Goal: Task Accomplishment & Management: Use online tool/utility

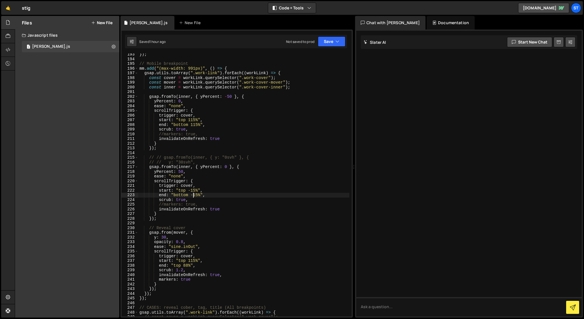
scroll to position [905, 0]
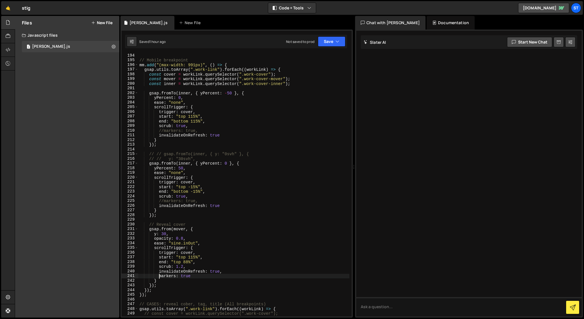
click at [159, 276] on div "// Mobile breakpoint mm . add ( "(max-width: 991px)" , ( ) => { gsap . utils . …" at bounding box center [243, 189] width 211 height 272
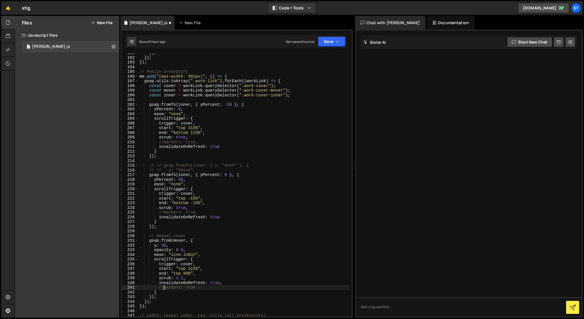
scroll to position [894, 0]
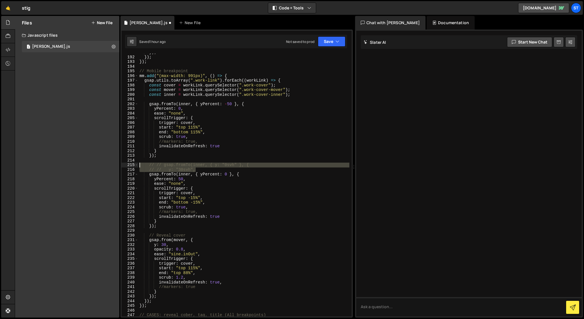
drag, startPoint x: 198, startPoint y: 169, endPoint x: 127, endPoint y: 166, distance: 70.8
click at [127, 166] on div "//markers: true 191 192 193 194 195 196 197 198 199 200 201 202 203 204 205 206…" at bounding box center [237, 184] width 230 height 263
type textarea "// // gsap.fromTo(inner, { y: "0svh" }, { // // y: "30svh","
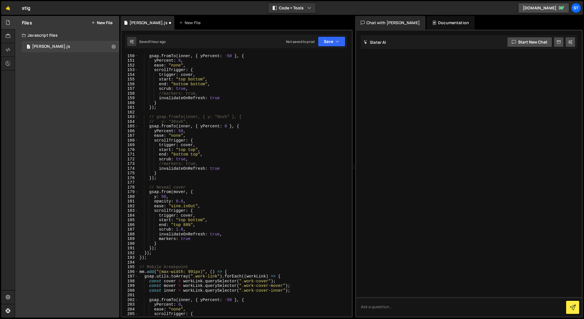
scroll to position [699, 0]
click at [159, 240] on div "// y: "0svh", gsap . fromTo ( inner , { yPercent : - 50 } , { yPercent : 0 , ea…" at bounding box center [243, 185] width 211 height 272
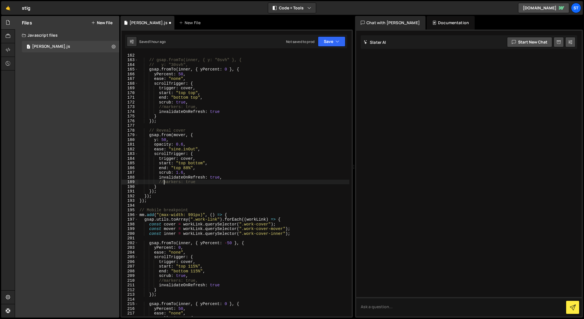
scroll to position [755, 0]
drag, startPoint x: 194, startPoint y: 209, endPoint x: 131, endPoint y: 209, distance: 63.4
click at [130, 209] on div "//markers: true 162 163 164 165 166 167 168 169 170 171 172 173 174 175 176 177…" at bounding box center [237, 184] width 230 height 263
type textarea "// Mobile breakpoint"
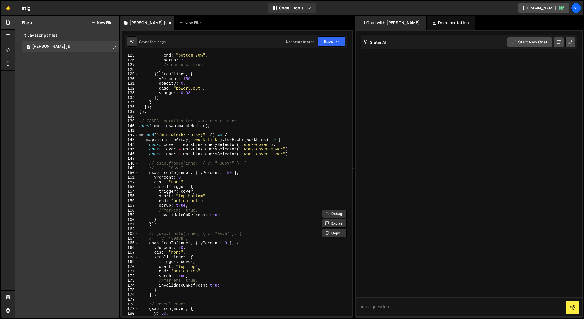
scroll to position [581, 0]
click at [142, 132] on div "start : "top 80%" , end : "bottom 70%" , scrub : 2 , // markers: true } }) . fr…" at bounding box center [243, 185] width 211 height 272
paste textarea "// Mobile breakpoint"
click at [151, 131] on div "start : "top 80%" , end : "bottom 70%" , scrub : 2 , // markers: true } }) . fr…" at bounding box center [243, 185] width 211 height 272
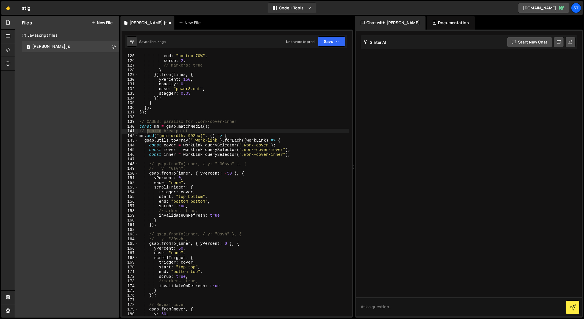
click at [151, 131] on div "start : "top 80%" , end : "bottom 70%" , scrub : 2 , // markers: true } }) . fr…" at bounding box center [243, 185] width 211 height 272
click at [228, 122] on div "start : "top 80%" , end : "bottom 70%" , scrub : 2 , // markers: true } }) . fr…" at bounding box center [243, 185] width 211 height 272
click at [222, 126] on div "start : "top 80%" , end : "bottom 70%" , scrub : 2 , // markers: true } }) . fr…" at bounding box center [243, 185] width 211 height 272
type textarea "const mm = gsap.matchMedia();"
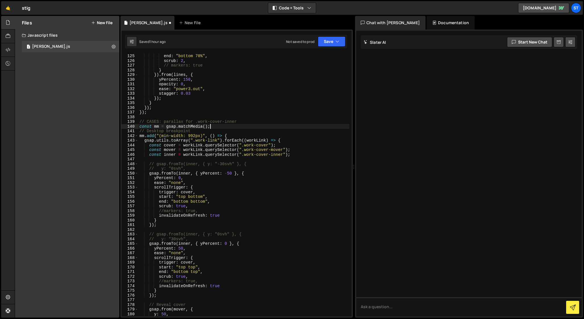
scroll to position [0, 0]
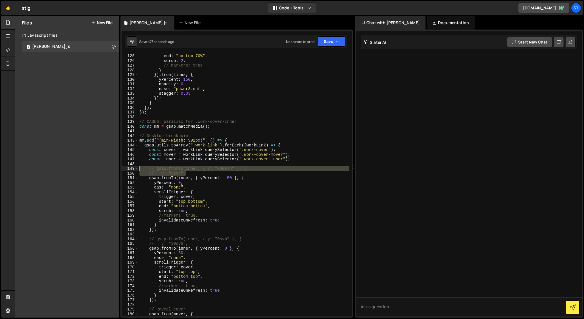
drag, startPoint x: 185, startPoint y: 173, endPoint x: 126, endPoint y: 171, distance: 58.9
click at [126, 171] on div "124 125 126 127 128 129 130 131 132 133 134 135 136 137 138 139 140 141 142 143…" at bounding box center [237, 184] width 230 height 263
type textarea "// gsap.fromTo(inner, { y: "-30svh" }, { // y: "0svh","
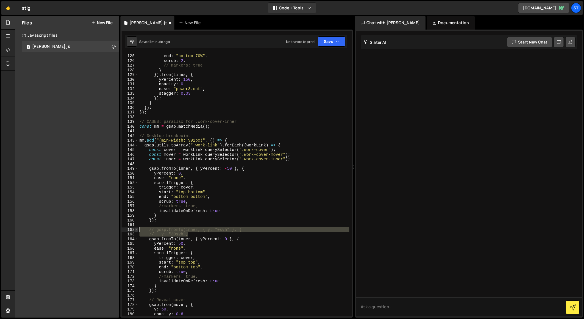
drag, startPoint x: 191, startPoint y: 234, endPoint x: 137, endPoint y: 231, distance: 54.1
click at [137, 231] on div "124 125 126 127 128 129 130 131 132 133 134 135 136 137 138 139 140 141 142 143…" at bounding box center [237, 184] width 230 height 263
type textarea "// gsap.fromTo(inner, { y: "0svh" }, { // y: "30svh","
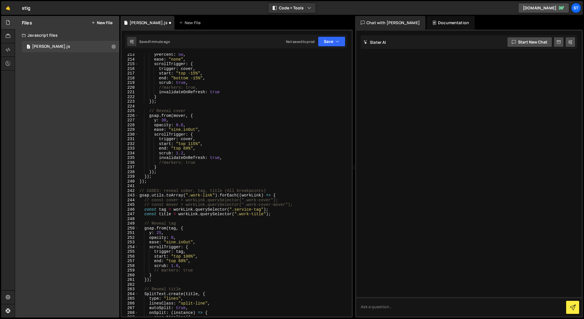
scroll to position [995, 0]
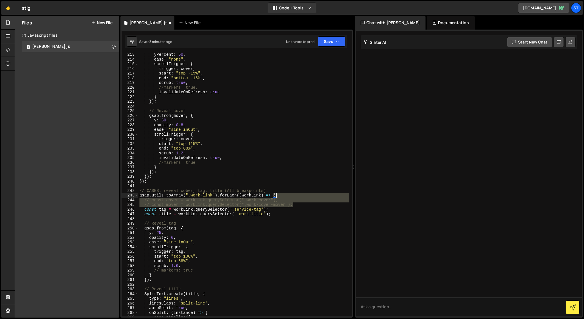
drag, startPoint x: 294, startPoint y: 204, endPoint x: 294, endPoint y: 197, distance: 6.8
click at [294, 197] on div "yPercent : 50 , ease : "none" , scrollTrigger : { trigger : cover , start : "to…" at bounding box center [243, 188] width 211 height 272
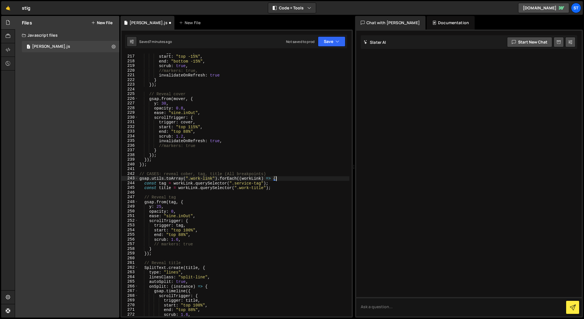
scroll to position [1012, 0]
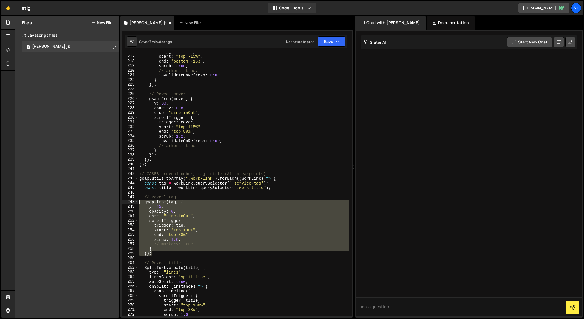
drag, startPoint x: 156, startPoint y: 253, endPoint x: 121, endPoint y: 202, distance: 61.6
click at [121, 202] on div "gsap.utils.toArray(".work-link").forEach((workLink) => { 216 217 218 219 220 22…" at bounding box center [237, 174] width 232 height 288
click at [176, 251] on div "trigger : cover , start : "top -15%" , end : "bottom -15%" , scrub : true , //m…" at bounding box center [243, 184] width 211 height 263
drag, startPoint x: 154, startPoint y: 254, endPoint x: 122, endPoint y: 197, distance: 65.3
click at [122, 197] on div "} 216 217 218 219 220 221 222 223 224 225 226 227 228 229 230 231 232 233 234 2…" at bounding box center [237, 184] width 230 height 263
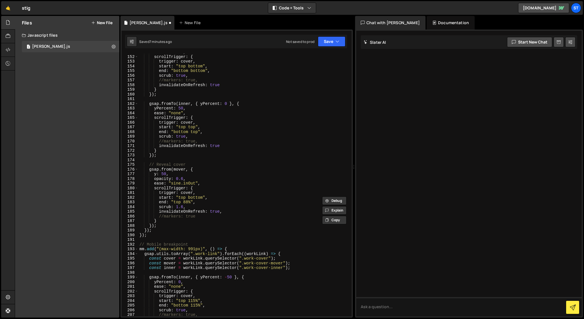
scroll to position [707, 0]
click at [161, 225] on div "ease : "none" , scrollTrigger : { trigger : cover , start : "top bottom" , end …" at bounding box center [243, 186] width 211 height 272
type textarea "});"
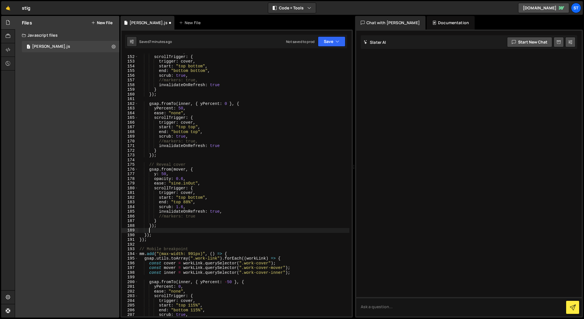
scroll to position [0, 0]
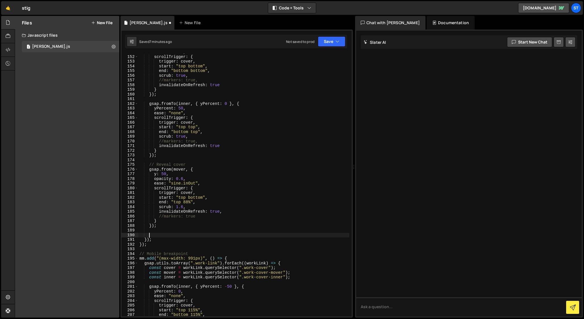
paste textarea "});"
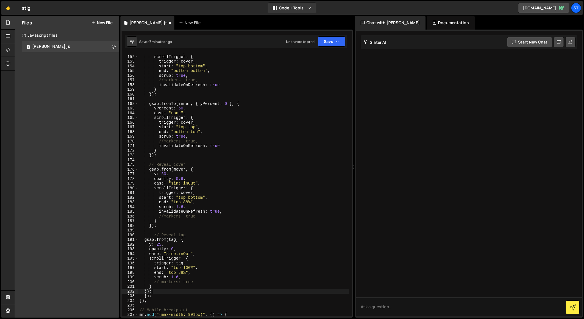
type textarea "});"
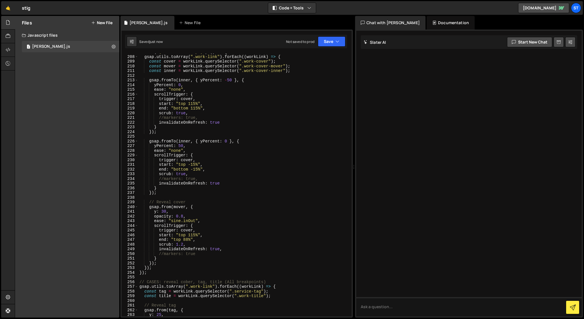
scroll to position [970, 0]
click at [159, 264] on div "mm . add ( "(max-width: 991px)" , ( ) => { gsap . utils . toArray ( ".work-link…" at bounding box center [243, 186] width 211 height 272
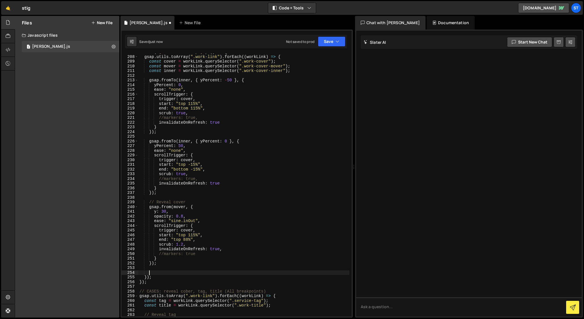
paste textarea "});"
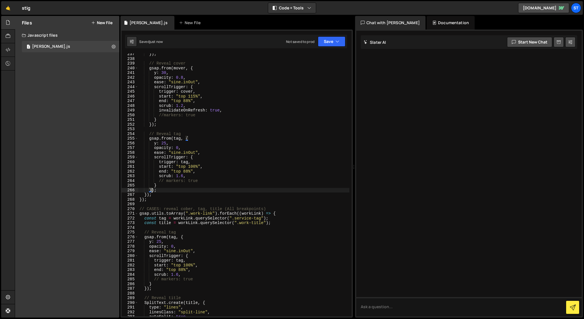
scroll to position [1109, 0]
drag, startPoint x: 275, startPoint y: 223, endPoint x: 136, endPoint y: 219, distance: 139.0
click at [136, 219] on div "}); 237 238 239 240 241 242 243 244 245 246 247 248 249 250 251 252 253 254 255…" at bounding box center [237, 184] width 230 height 263
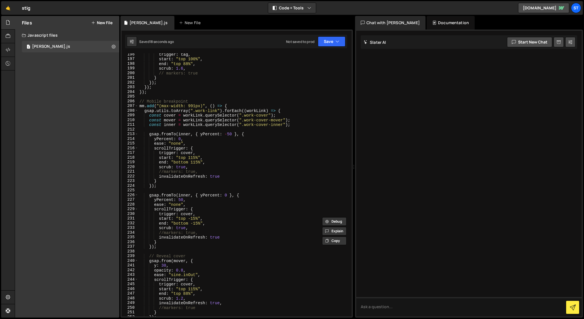
scroll to position [898, 0]
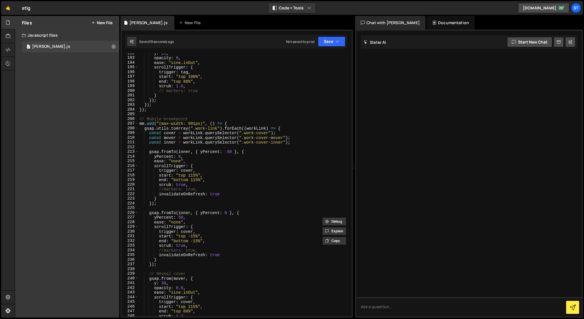
click at [296, 142] on div "y : 25 , opacity : 0 , ease : "sine.inOut" , scrollTrigger : { trigger : tag , …" at bounding box center [243, 187] width 211 height 272
type textarea "const inner = workLink.querySelector(".work-cover-inner");"
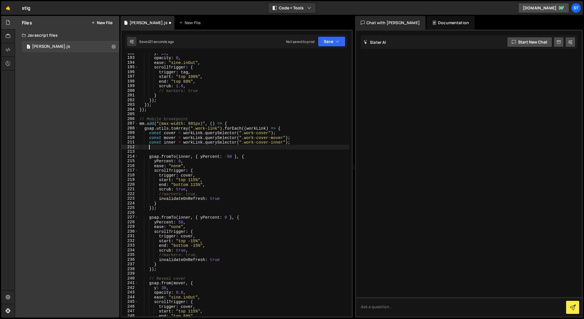
paste textarea "const title = workLink.querySelector(".work-title");"
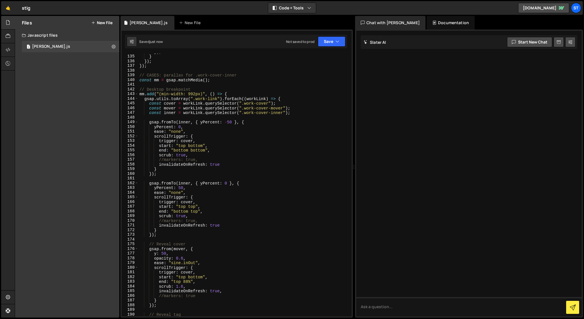
scroll to position [604, 0]
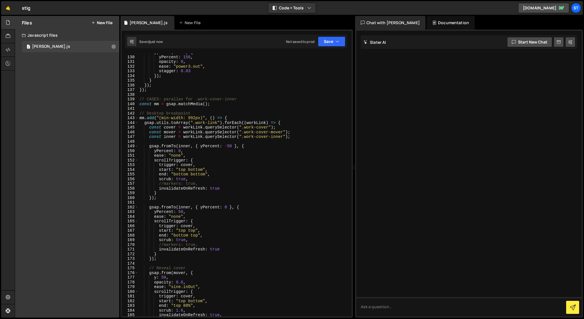
click at [296, 137] on div "}) . from ( lines , { yPercent : 150 , opacity : 0 , ease : "power3.out" , stag…" at bounding box center [243, 186] width 211 height 272
type textarea "const inner = workLink.querySelector(".work-cover-inner");"
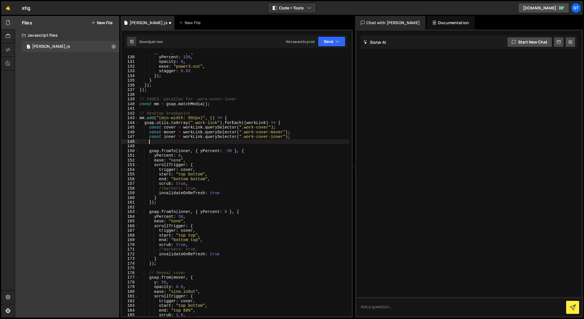
paste textarea "const title = workLink.querySelector(".work-title");"
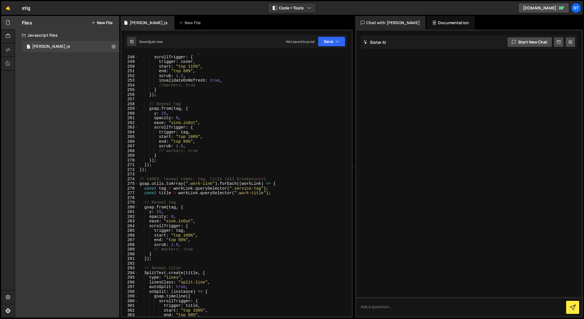
scroll to position [1159, 0]
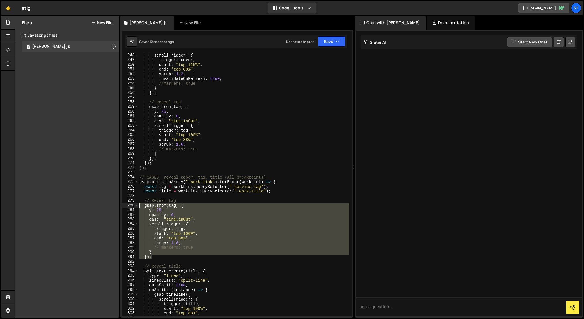
drag, startPoint x: 155, startPoint y: 256, endPoint x: 127, endPoint y: 204, distance: 59.5
click at [127, 204] on div "const title = workLink.querySelector(".work-title"); 248 249 250 251 252 253 25…" at bounding box center [237, 184] width 230 height 263
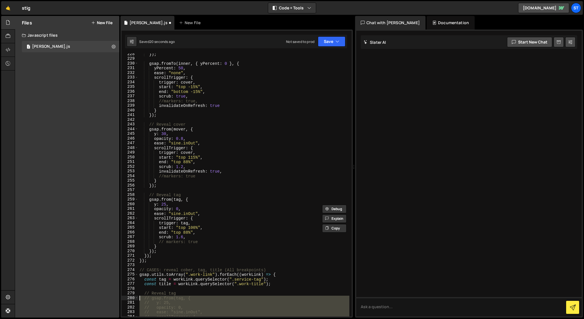
scroll to position [1066, 0]
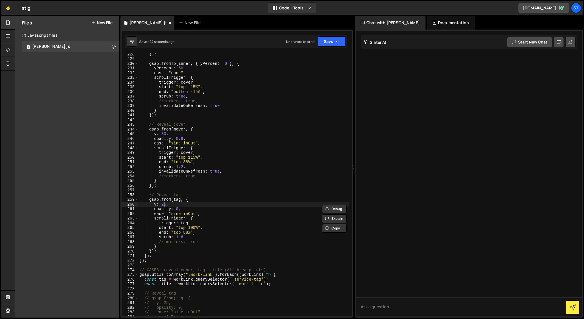
click at [164, 204] on div "}) ; gsap . fromTo ( inner , { yPercent : 0 } , { yPercent : 50 , ease : "none"…" at bounding box center [243, 188] width 211 height 272
click at [155, 202] on div "}) ; gsap . fromTo ( inner , { yPercent : 0 } , { yPercent : 50 , ease : "none"…" at bounding box center [243, 188] width 211 height 272
click at [184, 238] on div "}) ; gsap . fromTo ( inner , { yPercent : 0 } , { yPercent : 50 , ease : "none"…" at bounding box center [243, 188] width 211 height 272
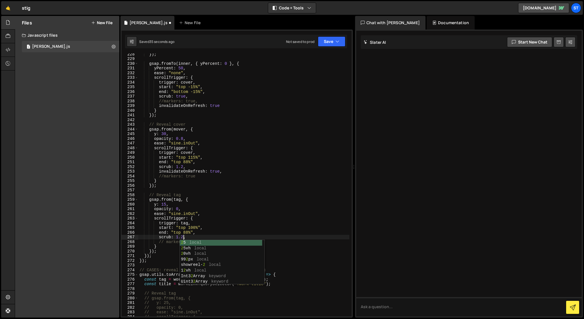
click at [171, 232] on div "}) ; gsap . fromTo ( inner , { yPercent : 0 } , { yPercent : 50 , ease : "none"…" at bounding box center [243, 188] width 211 height 272
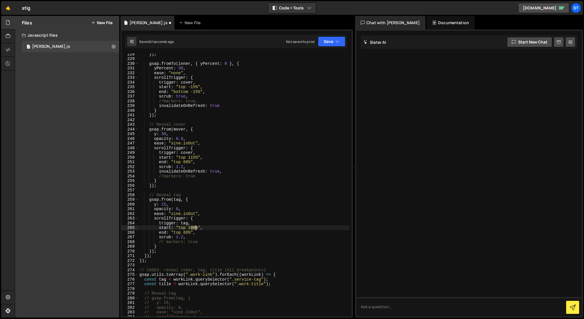
drag, startPoint x: 191, startPoint y: 229, endPoint x: 195, endPoint y: 229, distance: 4.3
click at [195, 229] on div "}) ; gsap . fromTo ( inner , { yPercent : 0 } , { yPercent : 50 , ease : "none"…" at bounding box center [243, 188] width 211 height 272
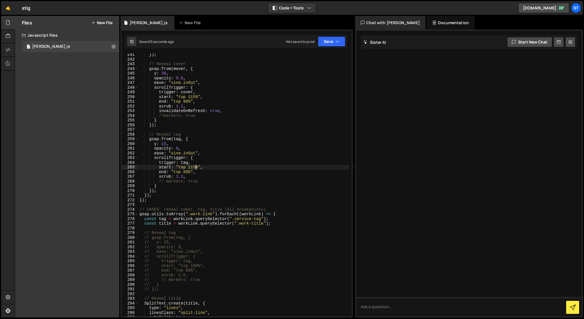
scroll to position [1128, 0]
drag, startPoint x: 161, startPoint y: 143, endPoint x: 165, endPoint y: 143, distance: 4.0
click at [165, 143] on div "}) ; // Reveal cover gsap . from ( mover , { y : 30 , opacity : 0.8 , ease : "s…" at bounding box center [243, 187] width 211 height 272
click at [161, 182] on div "}) ; // Reveal cover gsap . from ( mover , { y : 30 , opacity : 0.8 , ease : "s…" at bounding box center [243, 187] width 211 height 272
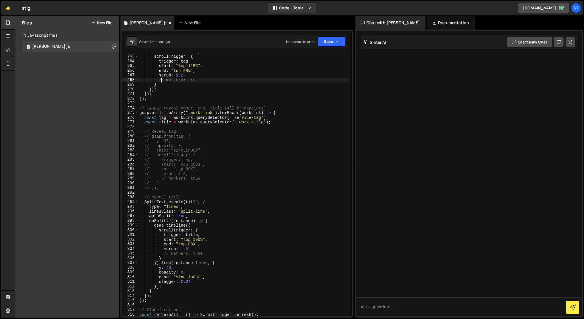
scroll to position [1234, 0]
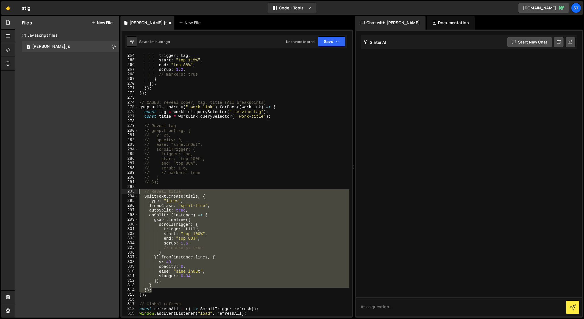
drag, startPoint x: 153, startPoint y: 290, endPoint x: 127, endPoint y: 193, distance: 100.5
click at [127, 193] on div "// markers: true 264 265 266 267 268 269 270 271 272 273 274 275 276 277 278 27…" at bounding box center [237, 184] width 230 height 263
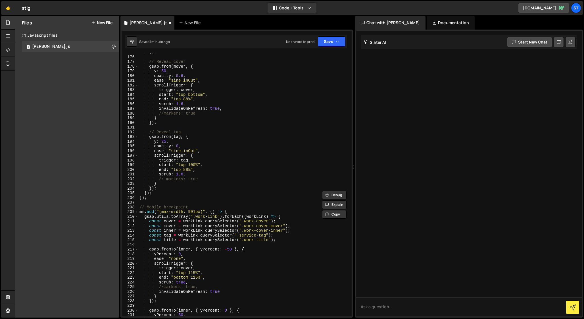
scroll to position [817, 0]
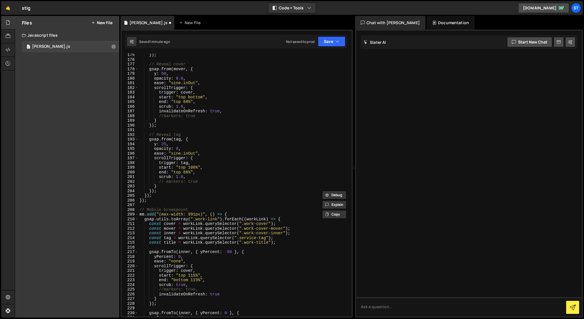
click at [158, 192] on div "}) ; // Reveal cover gsap . from ( mover , { y : 50 , opacity : 0.6 , ease : "s…" at bounding box center [243, 189] width 211 height 272
type textarea "});"
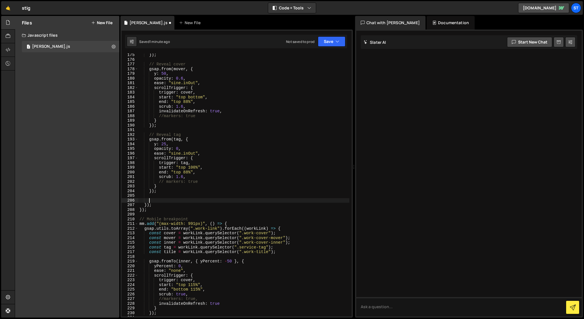
paste textarea "});"
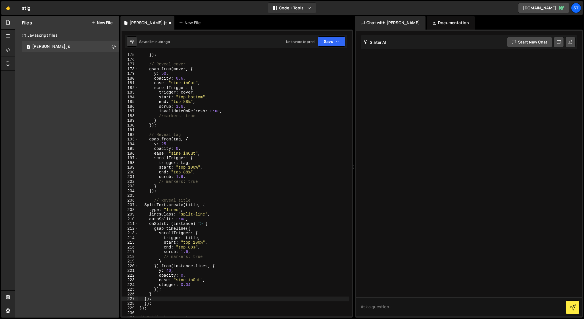
type textarea "});"
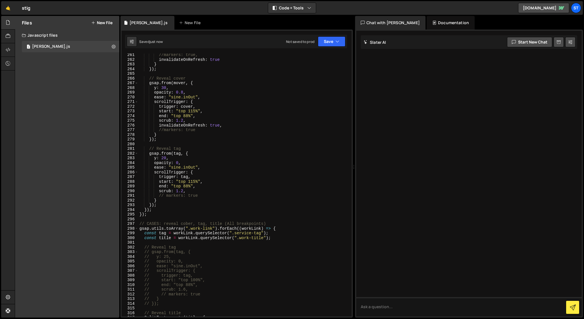
scroll to position [1244, 0]
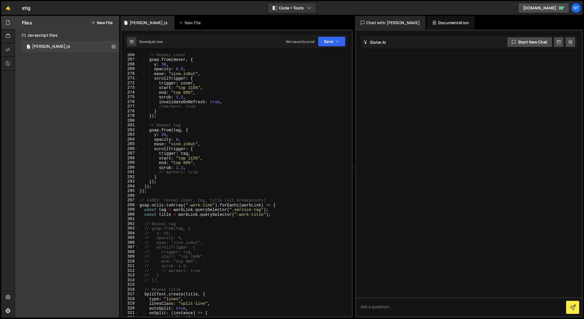
click at [159, 182] on div "// Reveal cover gsap . from ( mover , { y : 30 , opacity : 0.8 , ease : "sine.i…" at bounding box center [243, 189] width 211 height 272
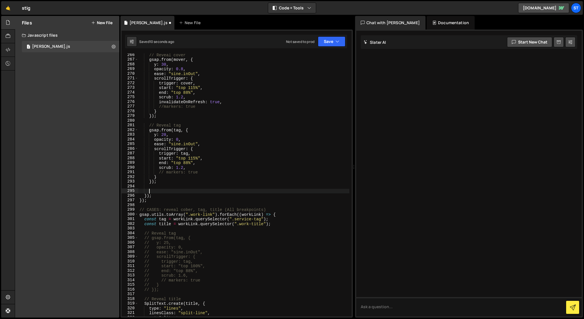
paste textarea "});"
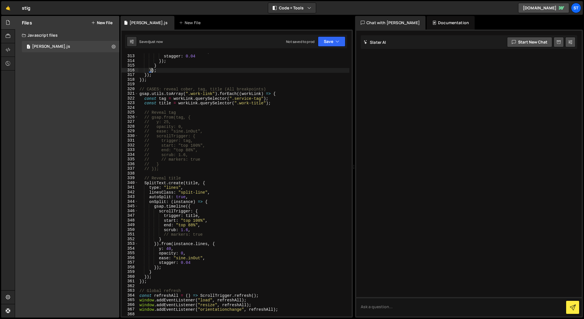
scroll to position [1463, 0]
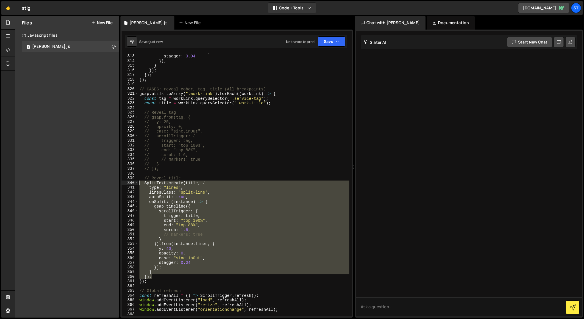
drag, startPoint x: 155, startPoint y: 277, endPoint x: 121, endPoint y: 184, distance: 98.4
click at [121, 184] on div "}); 312 313 314 315 316 317 318 319 320 321 322 323 324 325 326 327 328 329 330…" at bounding box center [237, 174] width 232 height 288
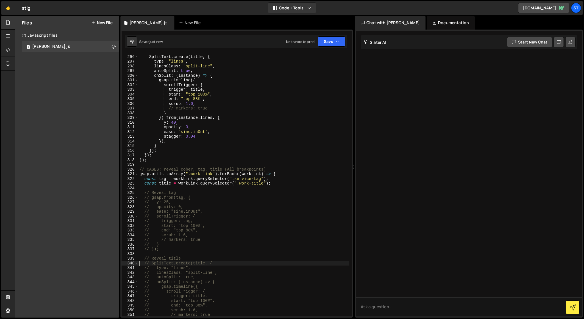
scroll to position [1381, 0]
drag, startPoint x: 276, startPoint y: 183, endPoint x: 240, endPoint y: 185, distance: 36.1
click at [240, 185] on div "// Reveal title SplitText . create ( title , { type : "lines" , linesClass : "s…" at bounding box center [243, 187] width 211 height 272
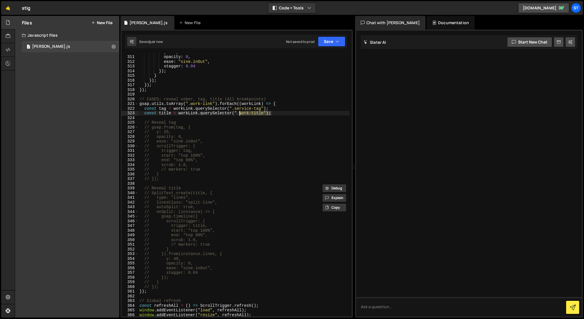
scroll to position [1453, 0]
click at [277, 113] on div "y : 40 , opacity : 0 , ease : "sine.inOut" , stagger : 0.04 }) ; } }) ; }) ; })…" at bounding box center [243, 184] width 211 height 263
drag, startPoint x: 275, startPoint y: 113, endPoint x: 145, endPoint y: 107, distance: 129.7
click at [145, 107] on div "y : 40 , opacity : 0 , ease : "sine.inOut" , stagger : 0.04 }) ; } }) ; }) ; })…" at bounding box center [243, 186] width 211 height 272
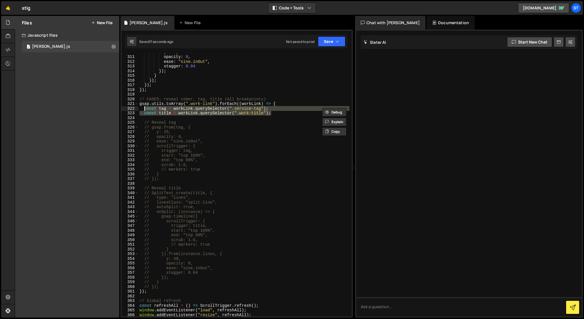
click at [280, 115] on div "y : 40 , opacity : 0 , ease : "sine.inOut" , stagger : 0.04 }) ; } }) ; }) ; })…" at bounding box center [243, 184] width 211 height 263
drag, startPoint x: 279, startPoint y: 113, endPoint x: 127, endPoint y: 107, distance: 152.2
click at [127, 107] on div "const title = workLink.querySelector(".work-title"); 310 311 312 313 314 315 31…" at bounding box center [237, 184] width 230 height 263
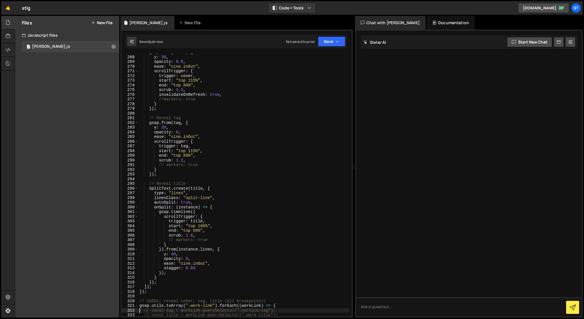
scroll to position [1250, 0]
click at [193, 236] on div "gsap . from ( mover , { y : 30 , opacity : 0.8 , ease : "sine.inOut" , scrollTr…" at bounding box center [243, 187] width 211 height 272
click at [175, 258] on div "gsap . from ( mover , { y : 30 , opacity : 0.8 , ease : "sine.inOut" , scrollTr…" at bounding box center [243, 187] width 211 height 272
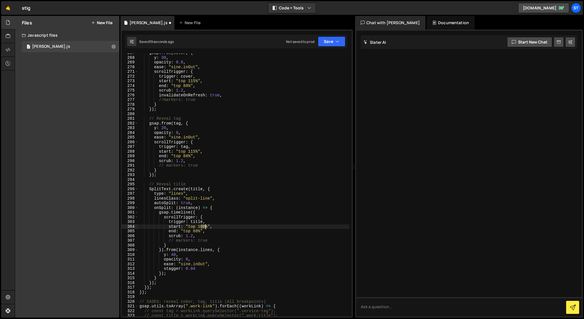
drag, startPoint x: 200, startPoint y: 227, endPoint x: 205, endPoint y: 227, distance: 4.8
click at [205, 227] on div "gsap . from ( mover , { y : 30 , opacity : 0.8 , ease : "sine.inOut" , scrollTr…" at bounding box center [243, 187] width 211 height 272
drag, startPoint x: 176, startPoint y: 254, endPoint x: 172, endPoint y: 254, distance: 4.0
click at [172, 254] on div "gsap . from ( mover , { y : 30 , opacity : 0.8 , ease : "sine.inOut" , scrollTr…" at bounding box center [243, 187] width 211 height 272
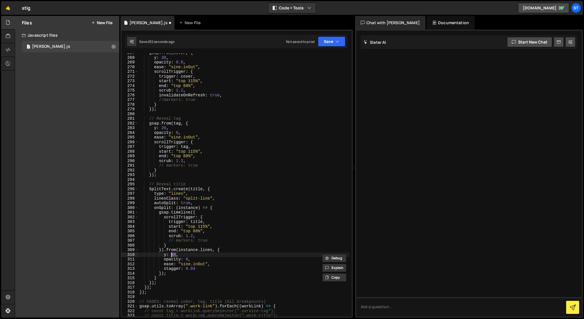
scroll to position [0, 2]
click at [219, 232] on div "gsap . from ( mover , { y : 30 , opacity : 0.8 , ease : "sine.inOut" , scrollTr…" at bounding box center [243, 187] width 211 height 272
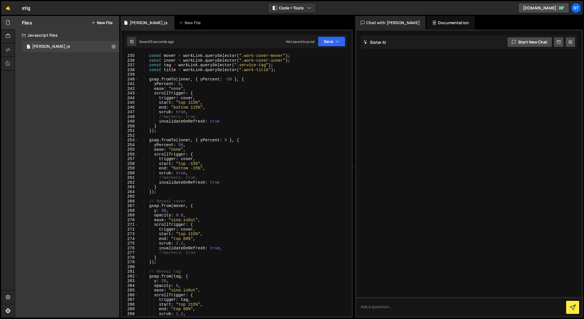
scroll to position [1099, 0]
type textarea "end: "top 88%","
